Goal: Task Accomplishment & Management: Use online tool/utility

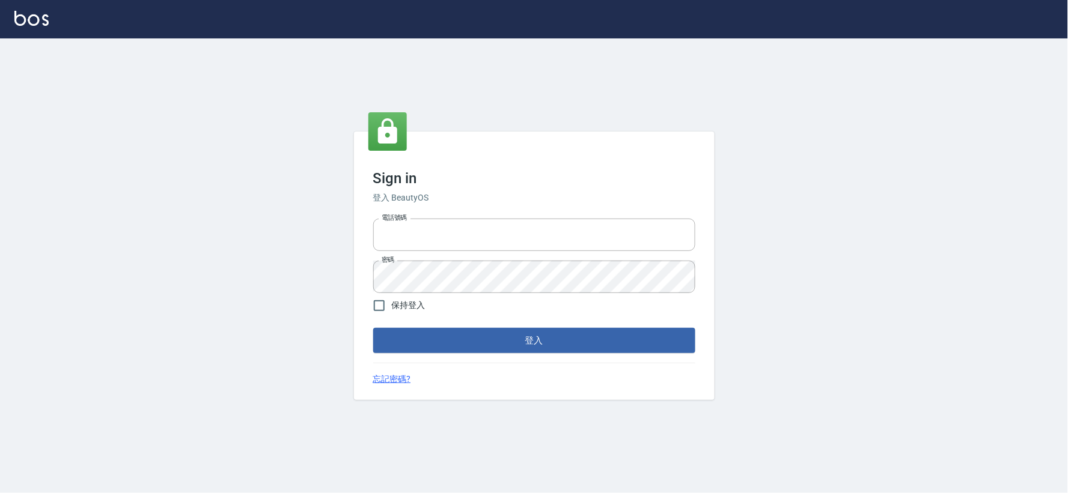
type input "034258365"
click at [606, 353] on div "Sign in 登入 BeautyOS 電話號碼 [PHONE_NUMBER] 電話號碼 密碼 密碼 保持登入 登入 忘記密碼?" at bounding box center [534, 266] width 361 height 269
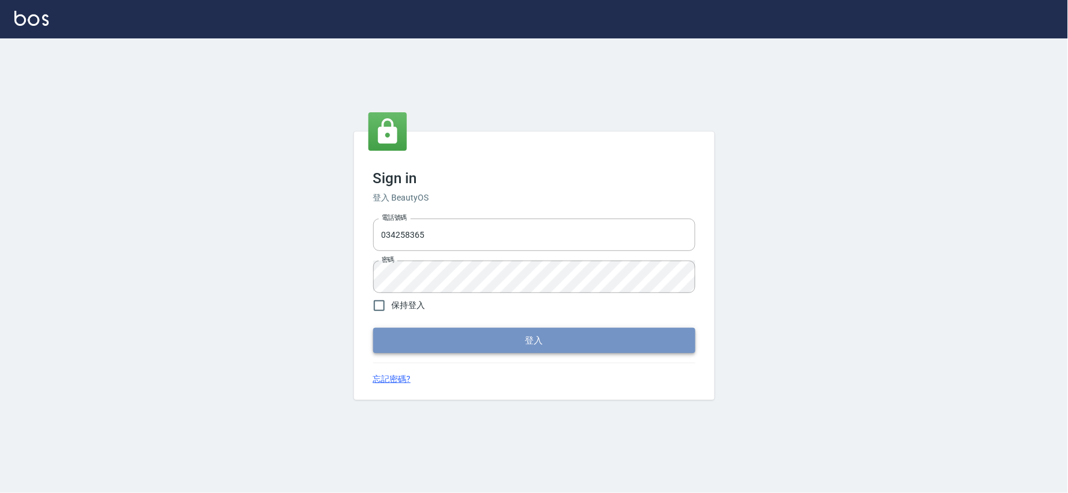
click at [614, 343] on button "登入" at bounding box center [534, 340] width 322 height 25
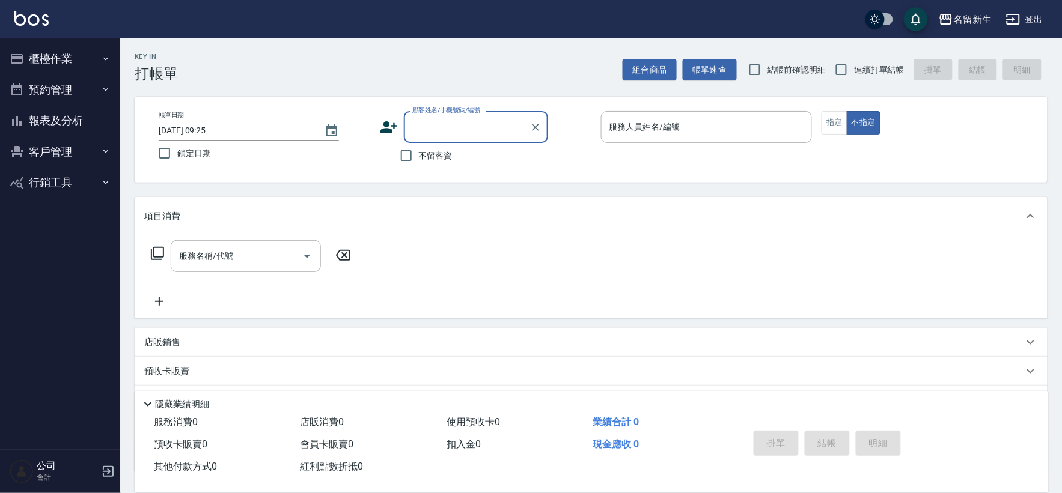
click at [73, 52] on button "櫃檯作業" at bounding box center [60, 58] width 111 height 31
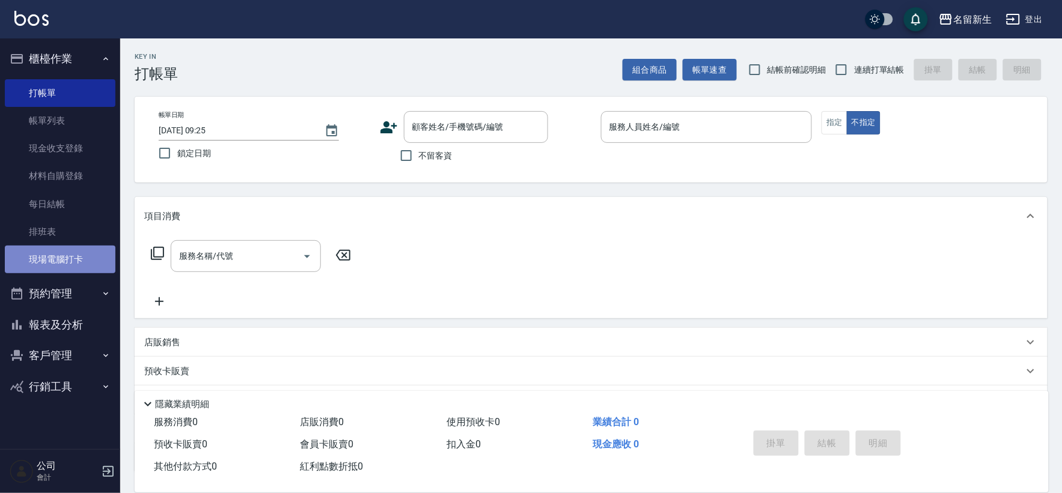
click at [69, 256] on link "現場電腦打卡" at bounding box center [60, 260] width 111 height 28
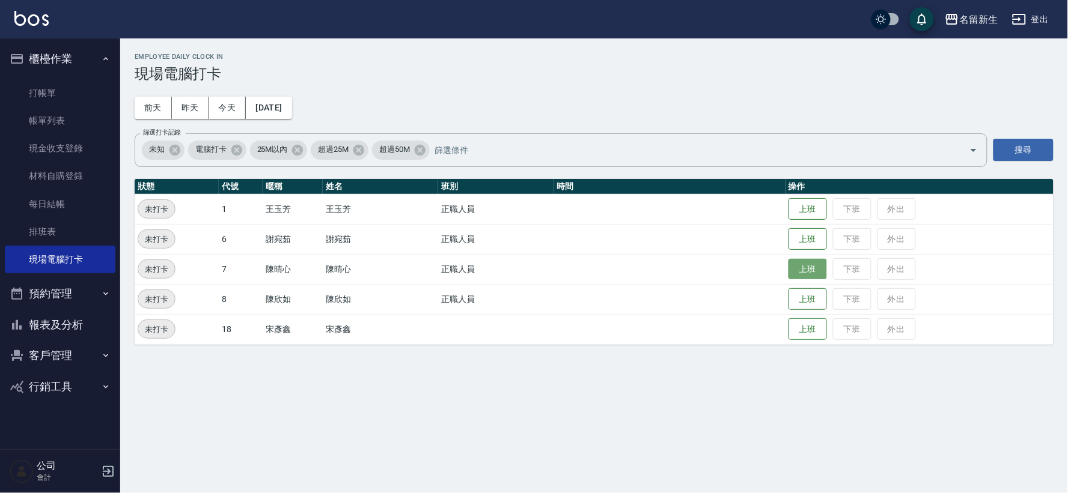
click at [812, 270] on button "上班" at bounding box center [807, 269] width 38 height 21
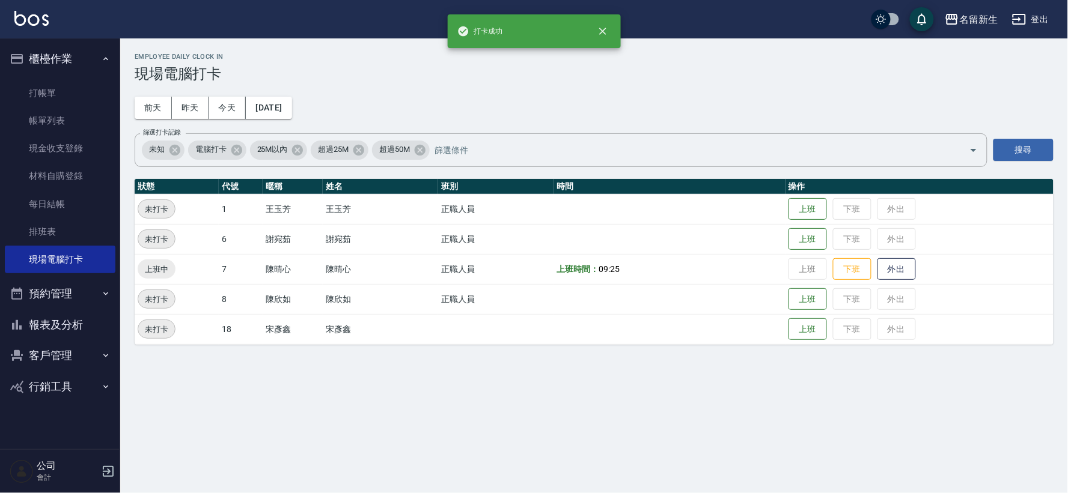
click at [45, 325] on button "報表及分析" at bounding box center [60, 324] width 111 height 31
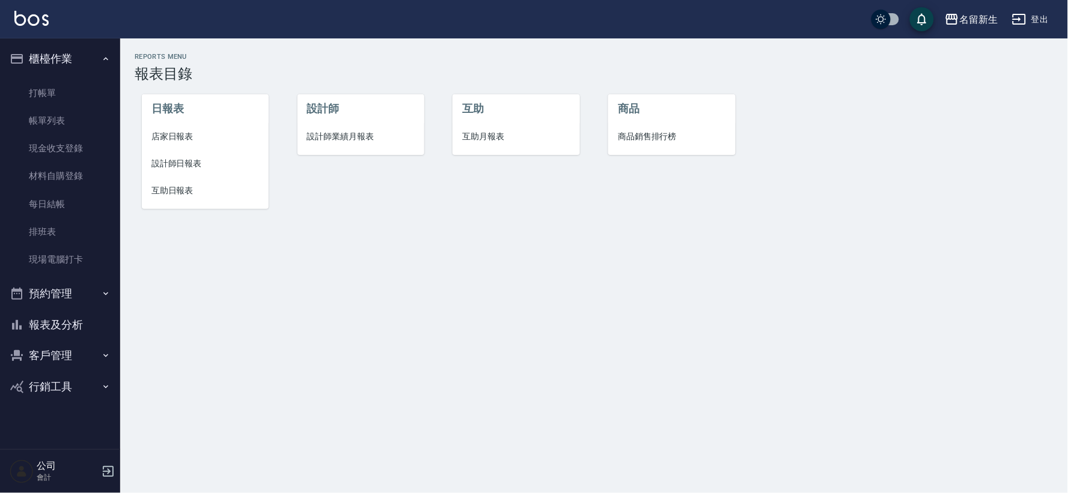
click at [352, 139] on span "設計師業績月報表" at bounding box center [361, 136] width 108 height 13
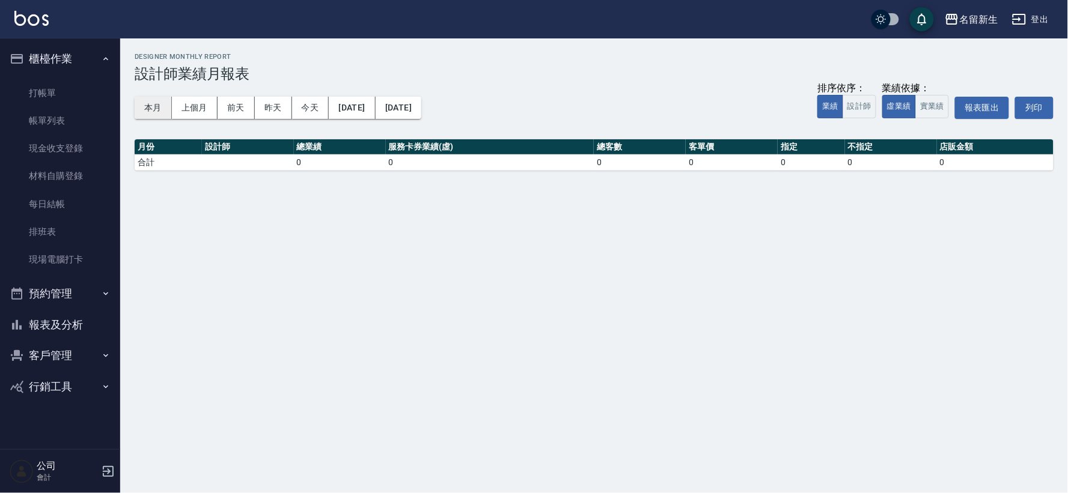
click at [154, 112] on button "本月" at bounding box center [153, 108] width 37 height 22
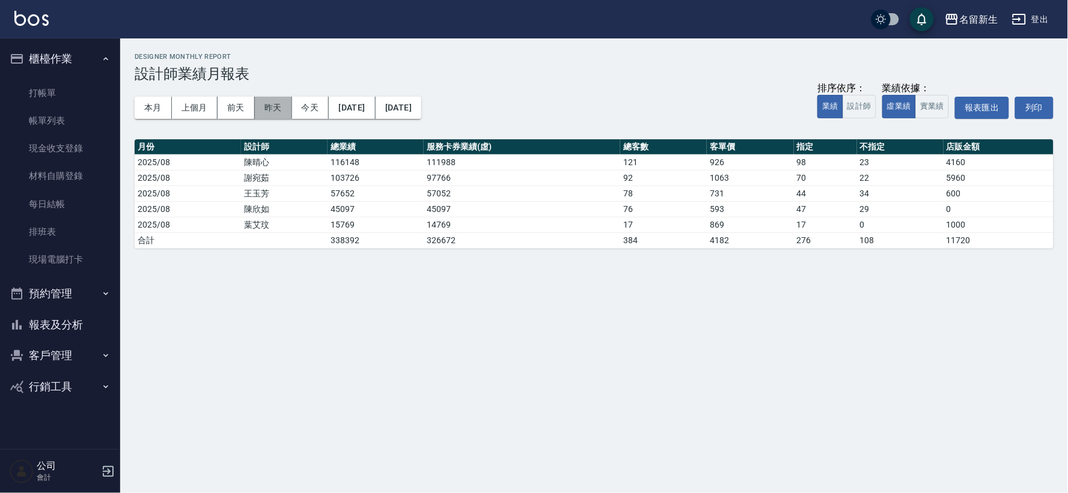
click at [276, 108] on button "昨天" at bounding box center [273, 108] width 37 height 22
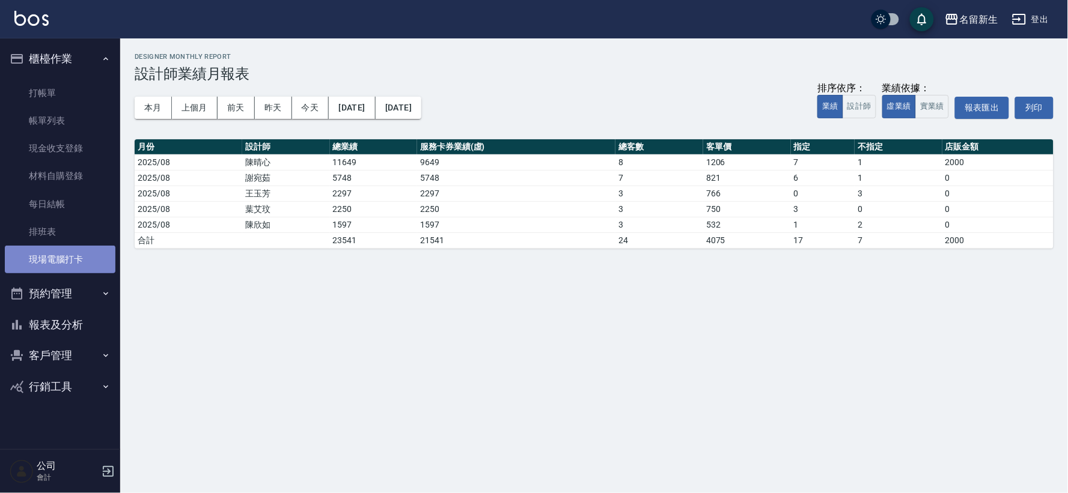
click at [65, 272] on link "現場電腦打卡" at bounding box center [60, 260] width 111 height 28
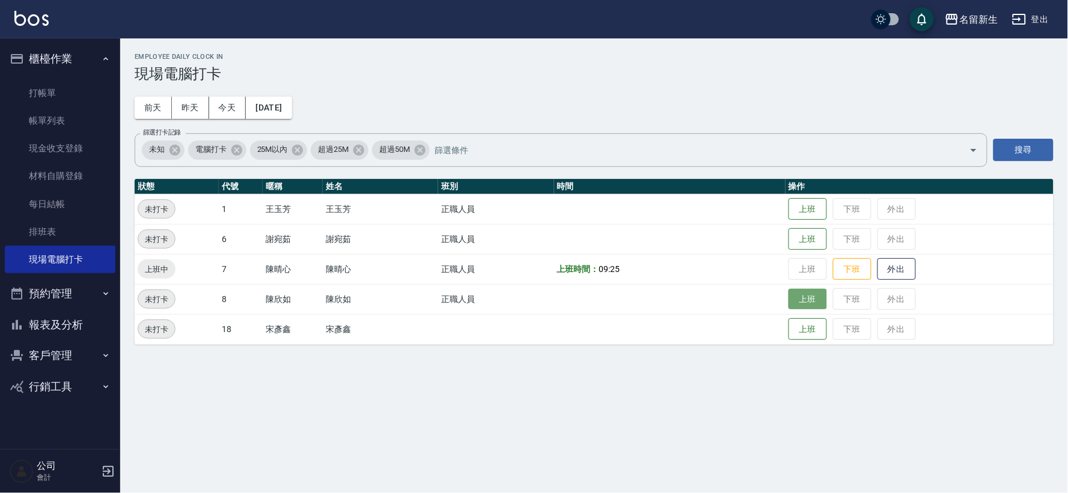
click at [819, 291] on button "上班" at bounding box center [807, 299] width 38 height 21
click at [815, 213] on button "上班" at bounding box center [807, 209] width 38 height 21
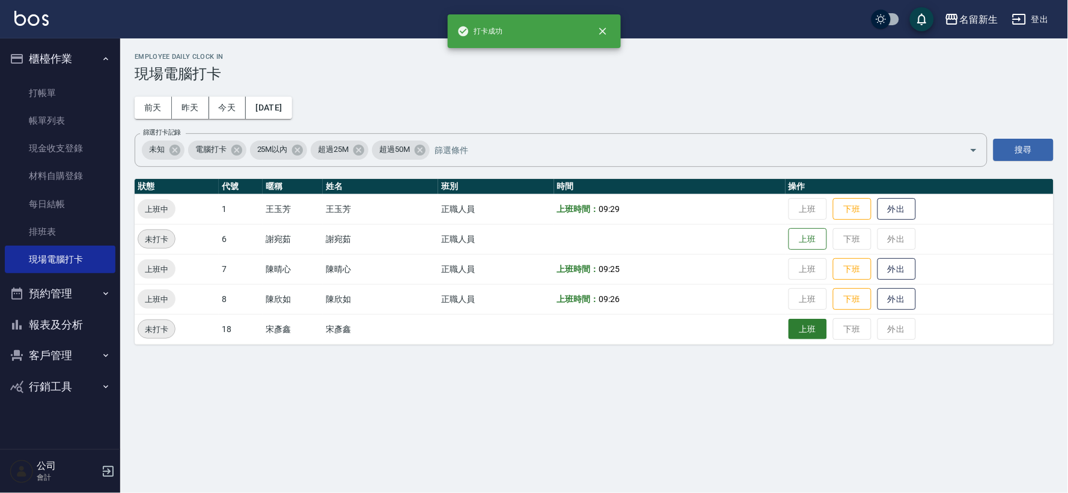
click at [805, 339] on button "上班" at bounding box center [807, 329] width 38 height 21
